Goal: Task Accomplishment & Management: Manage account settings

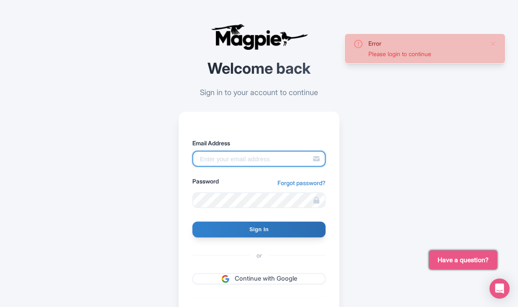
type input "dan.hughes@sportswhereiam.com"
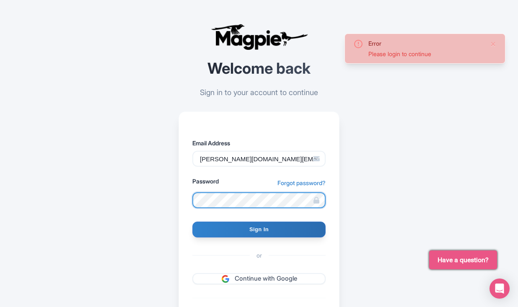
click at [259, 229] on input "Sign In" at bounding box center [259, 230] width 133 height 16
type input "Signing in..."
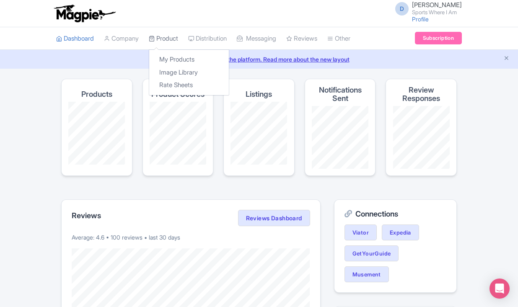
click at [171, 42] on link "Product" at bounding box center [163, 38] width 29 height 23
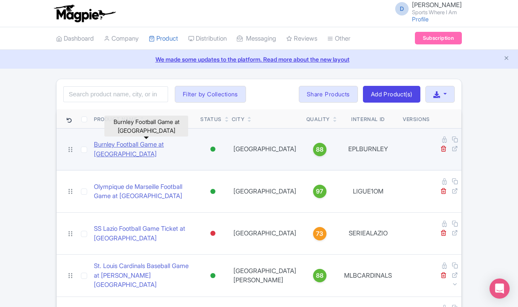
click at [145, 142] on link "Burnley Football Game at [GEOGRAPHIC_DATA]" at bounding box center [144, 149] width 100 height 19
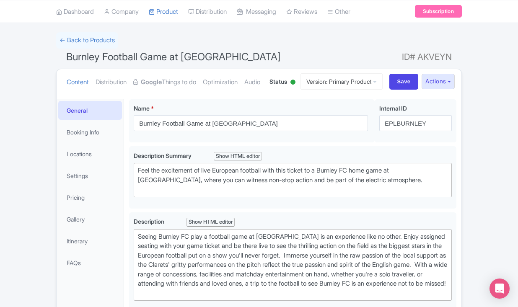
scroll to position [47, 0]
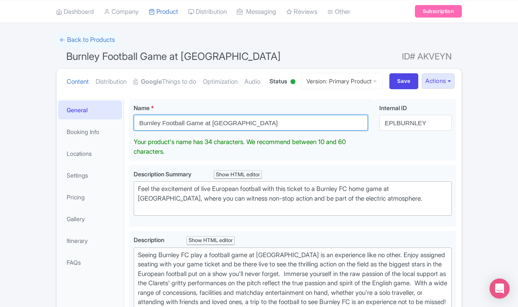
drag, startPoint x: 247, startPoint y: 154, endPoint x: 122, endPoint y: 144, distance: 125.8
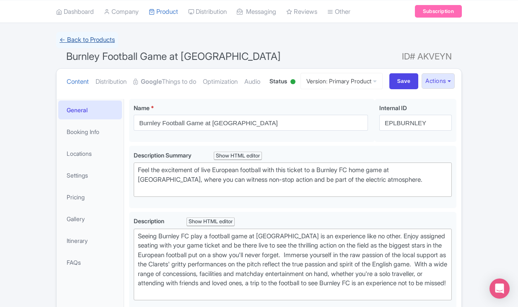
click at [97, 42] on link "← Back to Products" at bounding box center [87, 40] width 62 height 16
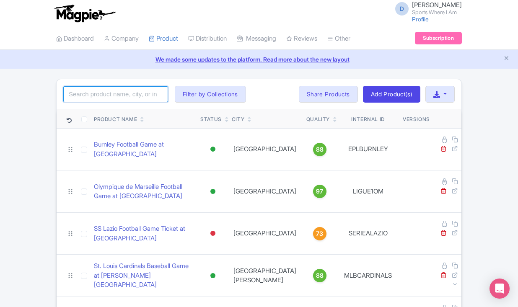
click at [84, 98] on input "search" at bounding box center [115, 94] width 105 height 16
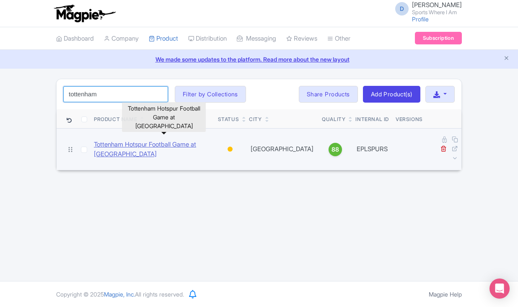
type input "tottenham"
click at [119, 152] on link "Tottenham Hotspur Football Game at [GEOGRAPHIC_DATA]" at bounding box center [152, 149] width 117 height 19
